Goal: Navigation & Orientation: Find specific page/section

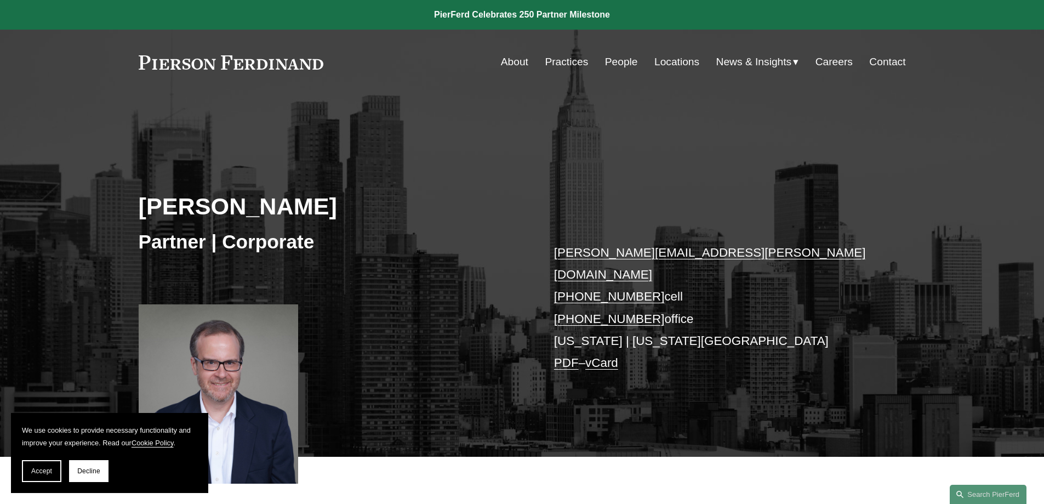
drag, startPoint x: 0, startPoint y: 0, endPoint x: 605, endPoint y: 150, distance: 623.3
click at [605, 150] on div "Julian Hammar Partner | Corporate julian.hammar@pierferd.com +1.571.867.8370 ce…" at bounding box center [522, 291] width 1044 height 330
drag, startPoint x: 605, startPoint y: 150, endPoint x: 375, endPoint y: 166, distance: 230.7
click at [375, 166] on div "Julian Hammar Partner | Corporate julian.hammar@pierferd.com +1.571.867.8370 ce…" at bounding box center [522, 291] width 1044 height 330
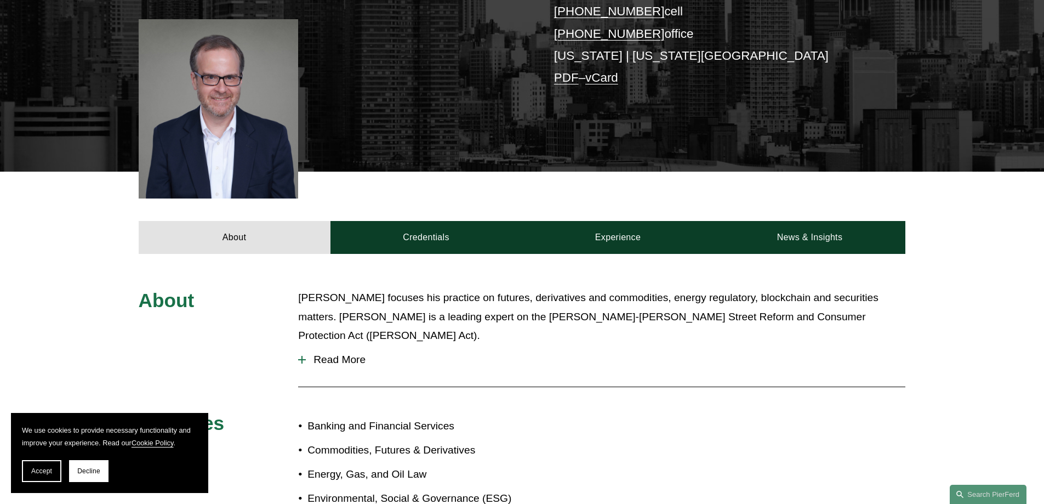
scroll to position [11, 0]
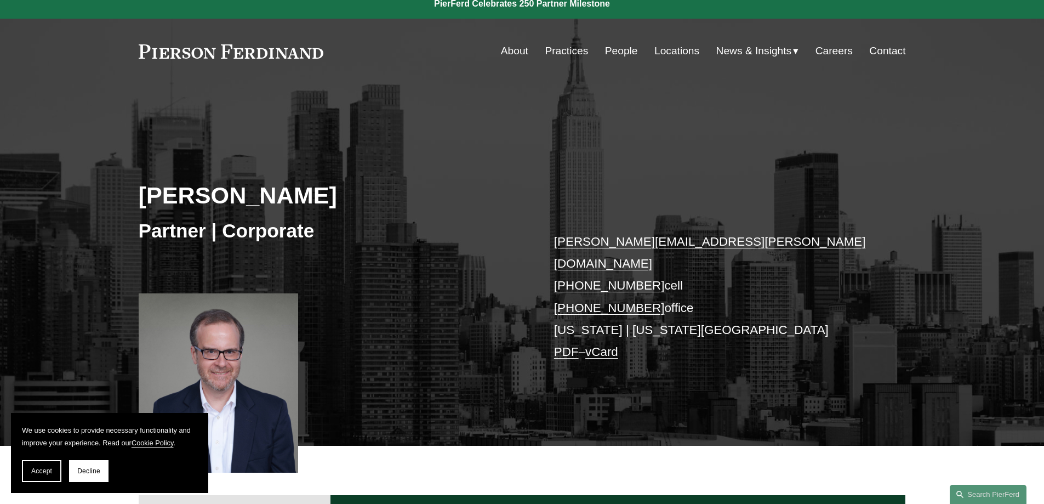
click at [719, 47] on span "News & Insights" at bounding box center [754, 51] width 76 height 19
click at [576, 49] on link "Practices" at bounding box center [566, 51] width 43 height 21
